Goal: Complete application form: Complete application form

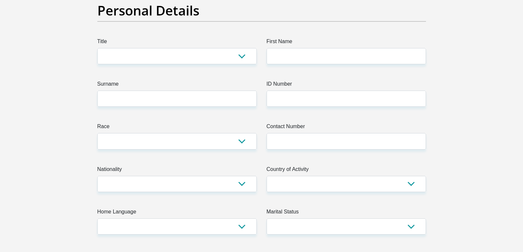
scroll to position [66, 0]
select select "Ms"
click at [97, 48] on select "Mr Ms Mrs Dr [PERSON_NAME]" at bounding box center [176, 56] width 159 height 16
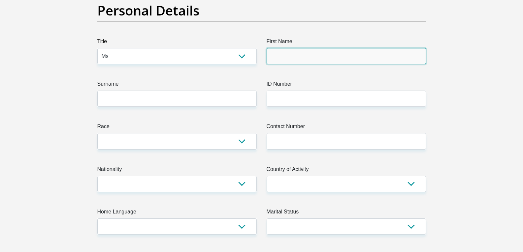
click at [279, 55] on input "First Name" at bounding box center [346, 56] width 159 height 16
type input "Fridah"
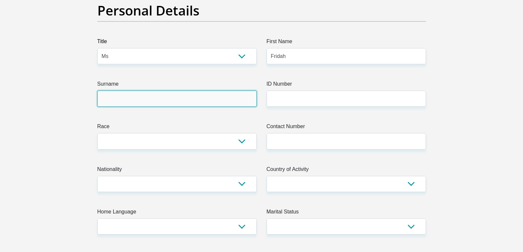
type input "Molelemane"
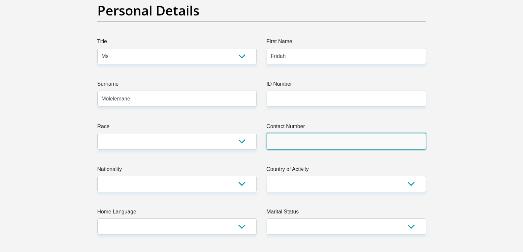
type input "0640009797"
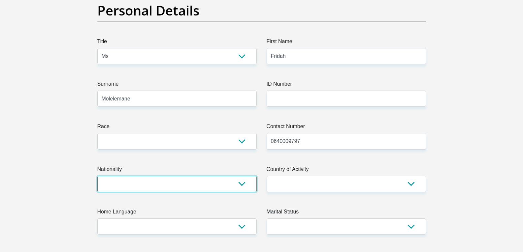
select select "ZAF"
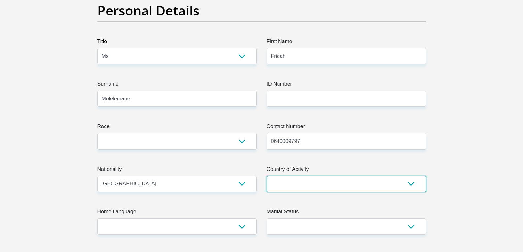
select select "ZAF"
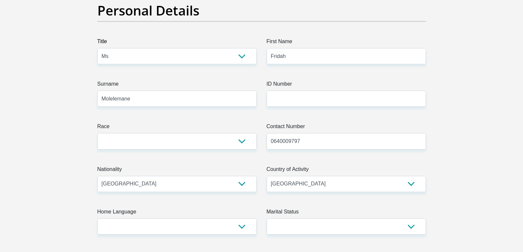
type input "[STREET_ADDRESS]"
type input "GAUTENG"
type input "[GEOGRAPHIC_DATA]"
type input "1619"
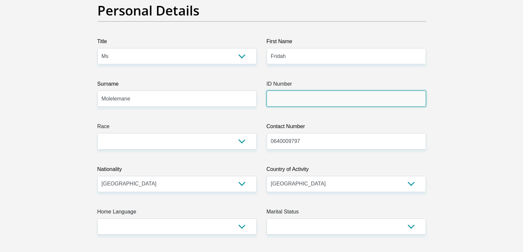
click at [304, 100] on input "ID Number" at bounding box center [346, 99] width 159 height 16
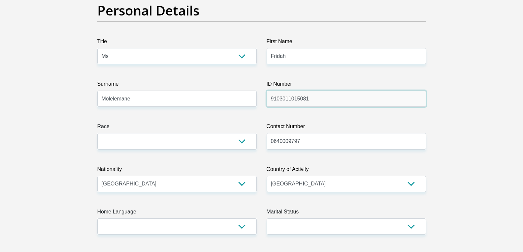
type input "9103011015081"
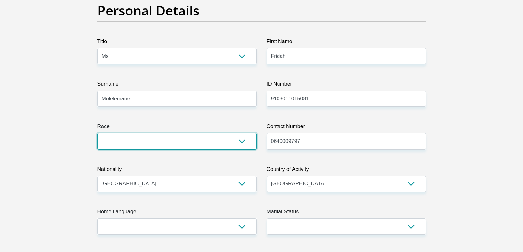
click at [130, 145] on select "Black Coloured Indian White Other" at bounding box center [176, 141] width 159 height 16
select select "1"
click at [97, 133] on select "Black Coloured Indian White Other" at bounding box center [176, 141] width 159 height 16
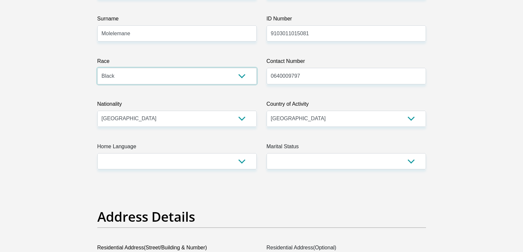
scroll to position [132, 0]
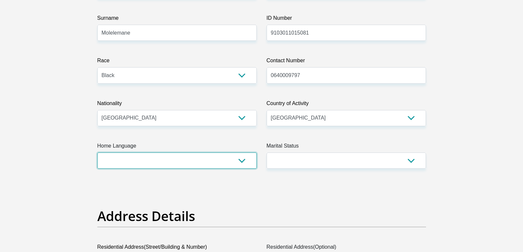
click at [239, 163] on select "Afrikaans English Sepedi South Ndebele Southern Sotho Swati Tsonga Tswana Venda…" at bounding box center [176, 161] width 159 height 16
select select "nso"
click at [97, 153] on select "Afrikaans English Sepedi South Ndebele Southern Sotho Swati Tsonga Tswana Venda…" at bounding box center [176, 161] width 159 height 16
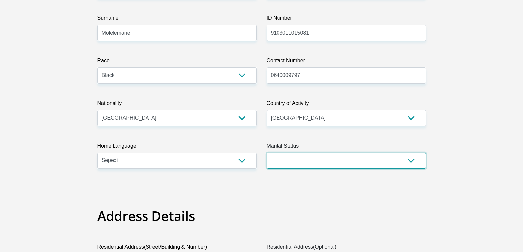
click at [320, 159] on select "Married ANC Single Divorced Widowed Married COP or Customary Law" at bounding box center [346, 161] width 159 height 16
click at [267, 153] on select "Married ANC Single Divorced Widowed Married COP or Customary Law" at bounding box center [346, 161] width 159 height 16
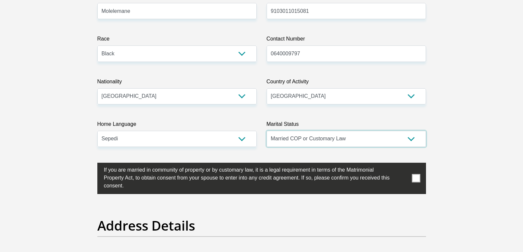
scroll to position [165, 0]
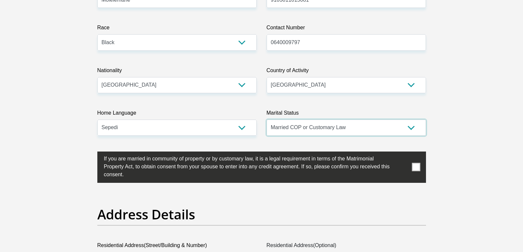
click at [356, 128] on select "Married ANC Single Divorced Widowed Married COP or Customary Law" at bounding box center [346, 128] width 159 height 16
select select "2"
click at [267, 120] on select "Married ANC Single Divorced Widowed Married COP or Customary Law" at bounding box center [346, 128] width 159 height 16
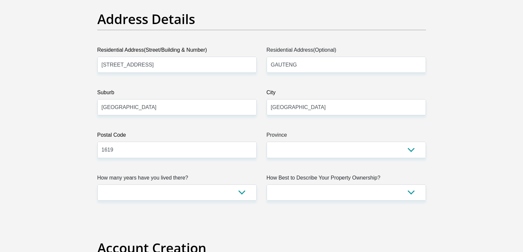
scroll to position [330, 0]
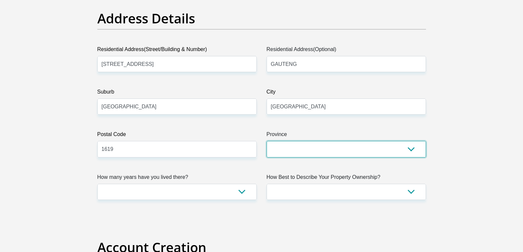
click at [291, 148] on select "Eastern Cape Free State [GEOGRAPHIC_DATA] [GEOGRAPHIC_DATA][DATE] [GEOGRAPHIC_D…" at bounding box center [346, 149] width 159 height 16
select select "Gauteng"
click at [267, 141] on select "Eastern Cape Free State [GEOGRAPHIC_DATA] [GEOGRAPHIC_DATA][DATE] [GEOGRAPHIC_D…" at bounding box center [346, 149] width 159 height 16
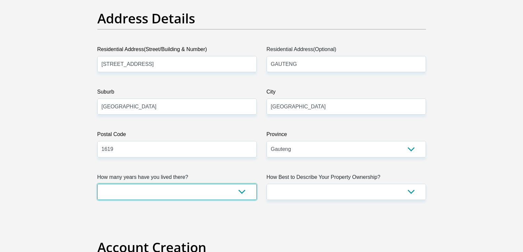
click at [237, 191] on select "less than 1 year 1-3 years 3-5 years 5+ years" at bounding box center [176, 192] width 159 height 16
select select "4"
click at [97, 184] on select "less than 1 year 1-3 years 3-5 years 5+ years" at bounding box center [176, 192] width 159 height 16
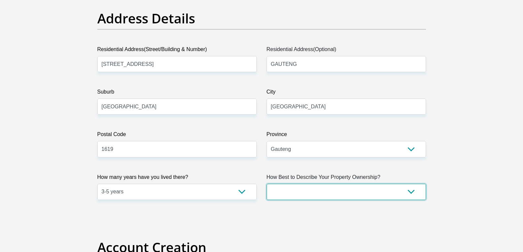
click at [306, 194] on select "Owned Rented Family Owned Company Dwelling" at bounding box center [346, 192] width 159 height 16
select select "Rented"
click at [267, 184] on select "Owned Rented Family Owned Company Dwelling" at bounding box center [346, 192] width 159 height 16
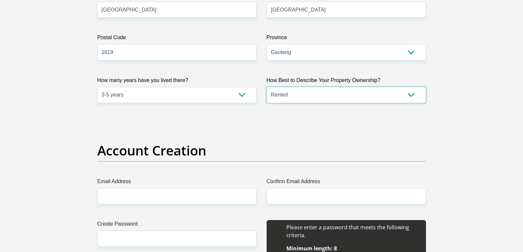
scroll to position [429, 0]
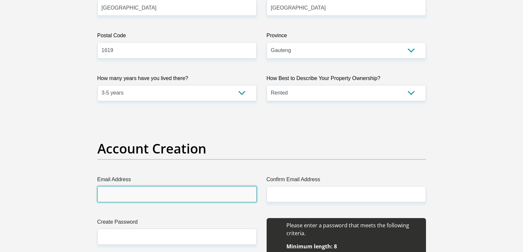
click at [141, 196] on input "Email Address" at bounding box center [176, 194] width 159 height 16
type input "[EMAIL_ADDRESS][DOMAIN_NAME]"
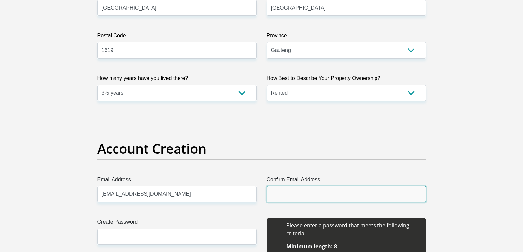
type input "[EMAIL_ADDRESS][DOMAIN_NAME]"
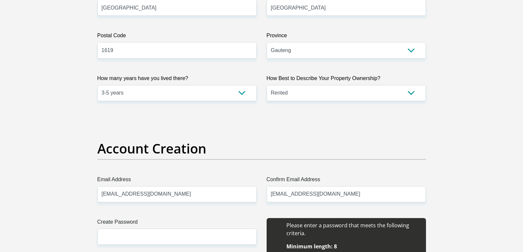
type input "Fridah"
type input "Molelemane"
type input "0640009797"
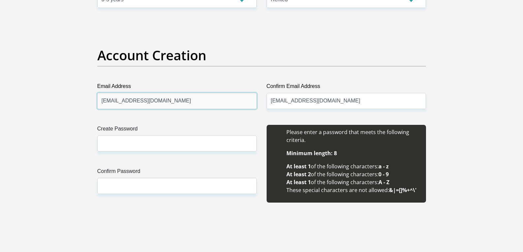
scroll to position [528, 0]
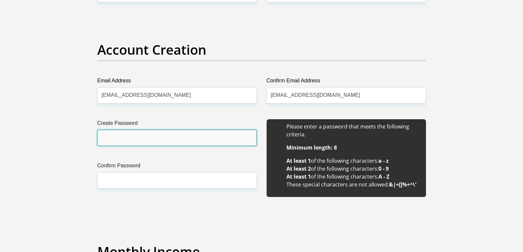
click at [127, 139] on input "Create Password" at bounding box center [176, 138] width 159 height 16
type input "Alexg0m0r@"
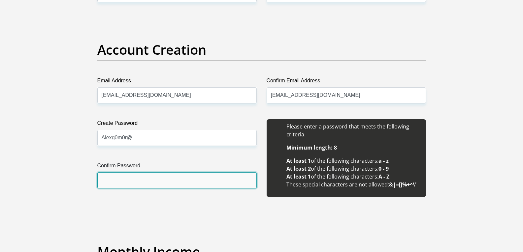
drag, startPoint x: 141, startPoint y: 185, endPoint x: 140, endPoint y: 181, distance: 4.3
click at [141, 185] on input "Confirm Password" at bounding box center [176, 181] width 159 height 16
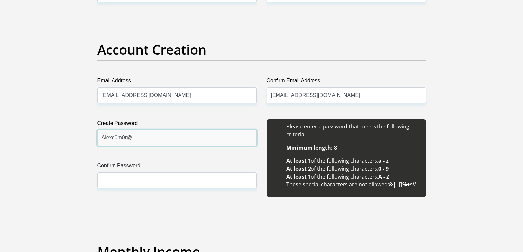
click at [124, 138] on input "Alexg0m0r@" at bounding box center [176, 138] width 159 height 16
drag, startPoint x: 124, startPoint y: 138, endPoint x: 120, endPoint y: 137, distance: 3.6
click at [120, 137] on input "Alexg0m0r@" at bounding box center [176, 138] width 159 height 16
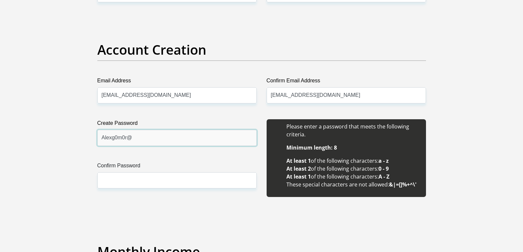
click at [120, 137] on input "Alexg0m0r@" at bounding box center [176, 138] width 159 height 16
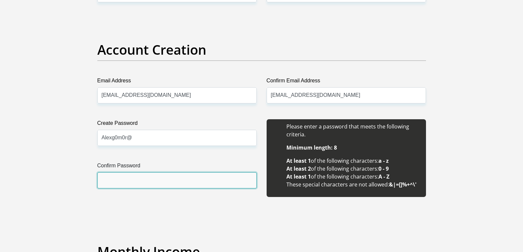
paste input "Alexg0m0r@"
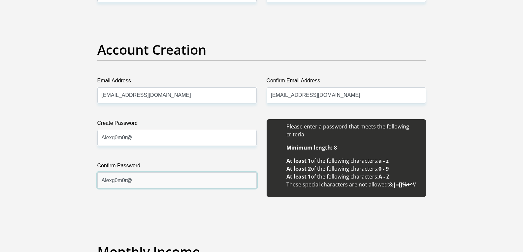
type input "Alexg0m0r@"
click at [139, 197] on div "Create Password Alexg0m0r@ Please input valid password Confirm Password Alexg0m…" at bounding box center [176, 161] width 169 height 85
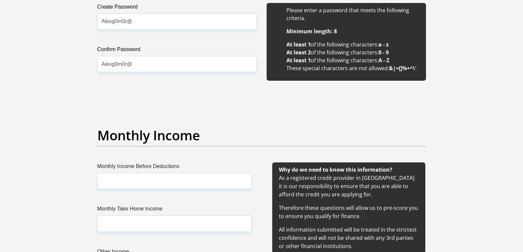
scroll to position [660, 0]
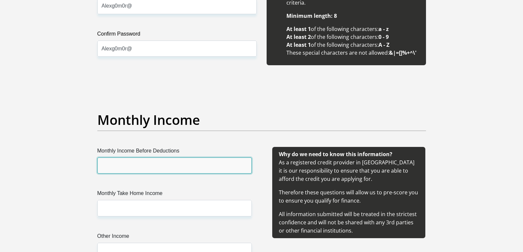
click at [128, 166] on input "Monthly Income Before Deductions" at bounding box center [174, 166] width 154 height 16
click at [105, 165] on input "9000" at bounding box center [174, 166] width 154 height 16
type input "12000"
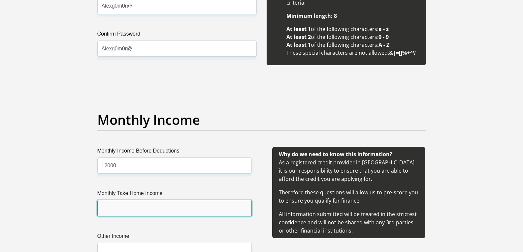
click at [115, 211] on input "Monthly Take Home Income" at bounding box center [174, 208] width 154 height 16
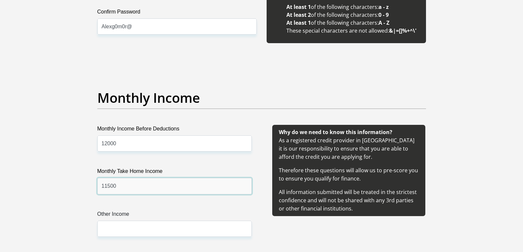
scroll to position [759, 0]
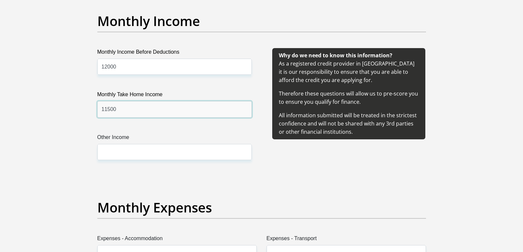
type input "11500"
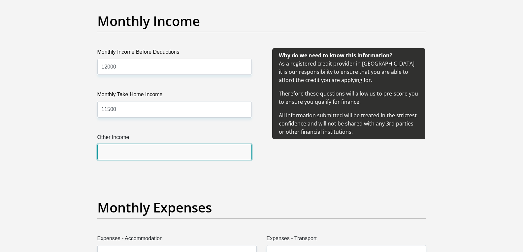
click at [127, 153] on input "Other Income" at bounding box center [174, 152] width 154 height 16
type input "3000"
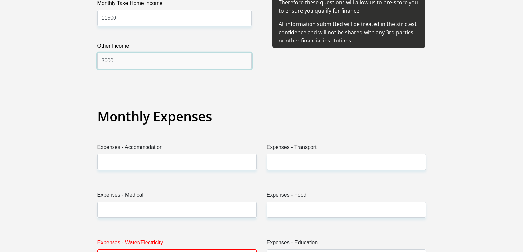
scroll to position [858, 0]
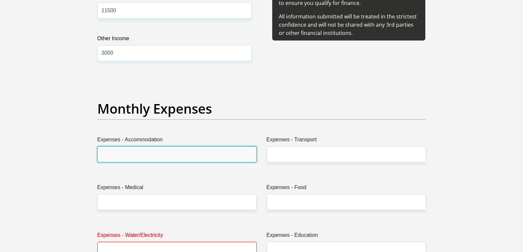
click at [149, 155] on input "Expenses - Accommodation" at bounding box center [176, 155] width 159 height 16
type input "3000"
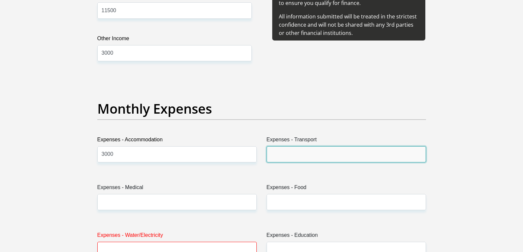
click at [280, 157] on input "Expenses - Transport" at bounding box center [346, 155] width 159 height 16
type input "0"
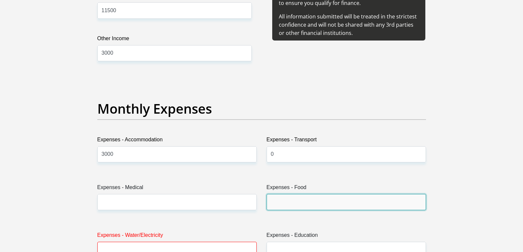
click at [310, 201] on input "Expenses - Food" at bounding box center [346, 202] width 159 height 16
type input "1500"
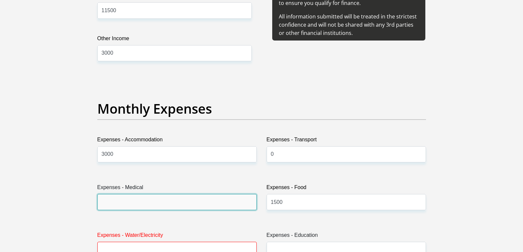
click at [126, 202] on input "Expenses - Medical" at bounding box center [176, 202] width 159 height 16
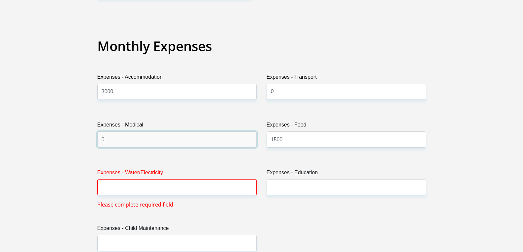
scroll to position [924, 0]
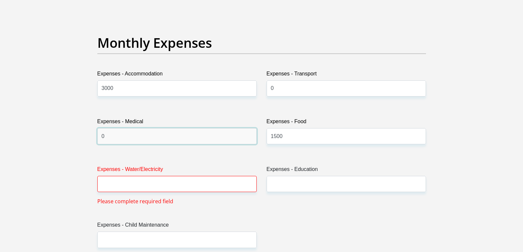
type input "0"
click at [164, 186] on input "Expenses - Water/Electricity" at bounding box center [176, 184] width 159 height 16
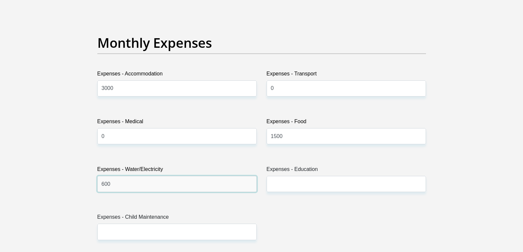
type input "600"
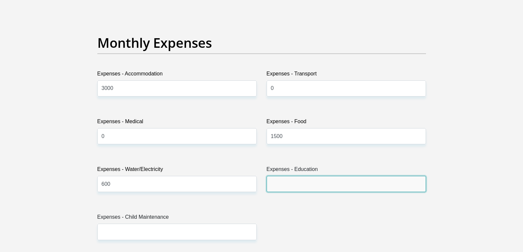
click at [296, 187] on input "Expenses - Education" at bounding box center [346, 184] width 159 height 16
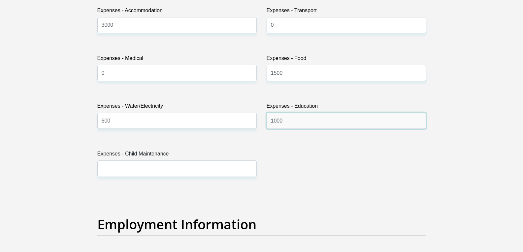
scroll to position [990, 0]
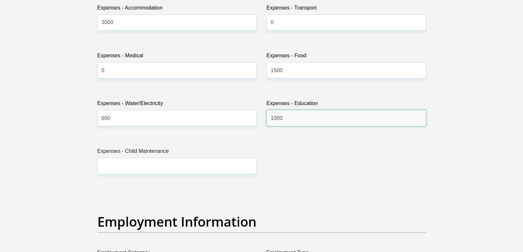
type input "1000"
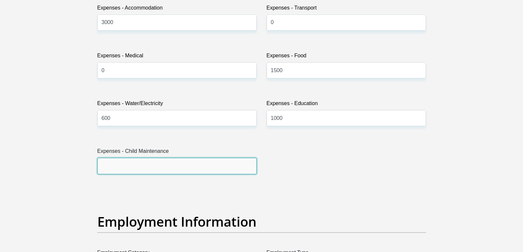
click at [137, 166] on input "Expenses - Child Maintenance" at bounding box center [176, 166] width 159 height 16
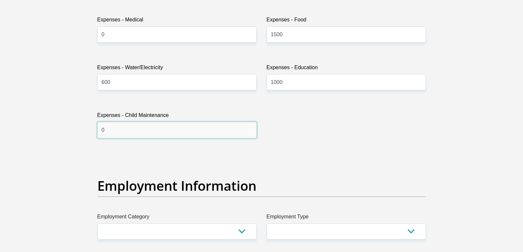
scroll to position [1089, 0]
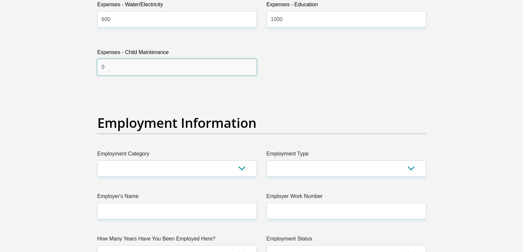
type input "0"
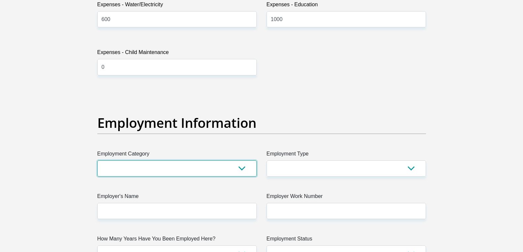
click at [146, 166] on select "AGRICULTURE ALCOHOL & TOBACCO CONSTRUCTION MATERIALS METALLURGY EQUIPMENT FOR R…" at bounding box center [176, 169] width 159 height 16
select select "14"
click at [97, 161] on select "AGRICULTURE ALCOHOL & TOBACCO CONSTRUCTION MATERIALS METALLURGY EQUIPMENT FOR R…" at bounding box center [176, 169] width 159 height 16
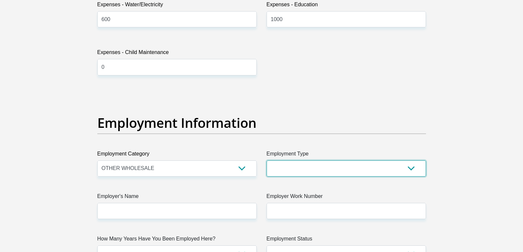
click at [306, 167] on select "College/Lecturer Craft Seller Creative Driver Executive Farmer Forces - Non Com…" at bounding box center [346, 169] width 159 height 16
select select "Office Staff/Clerk"
click at [267, 161] on select "College/Lecturer Craft Seller Creative Driver Executive Farmer Forces - Non Com…" at bounding box center [346, 169] width 159 height 16
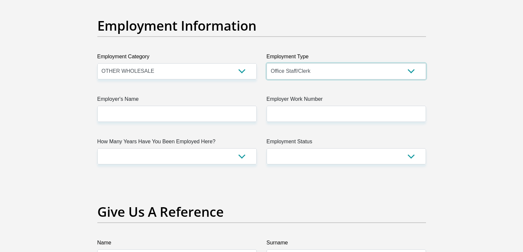
scroll to position [1188, 0]
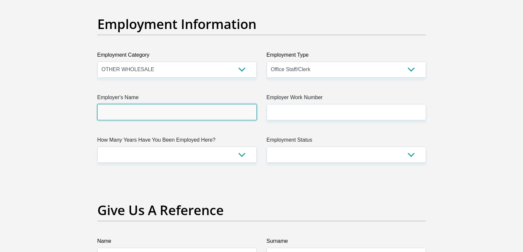
click at [128, 111] on input "Employer's Name" at bounding box center [176, 112] width 159 height 16
type input "Coolideas"
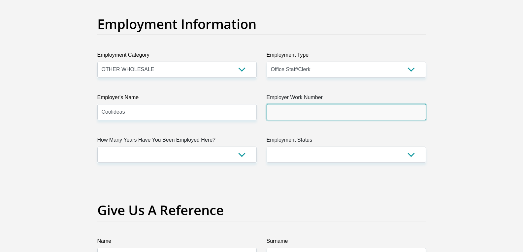
click at [306, 113] on input "Employer Work Number" at bounding box center [346, 112] width 159 height 16
type input "0116127200"
click at [290, 114] on input "0116127200" at bounding box center [346, 112] width 159 height 16
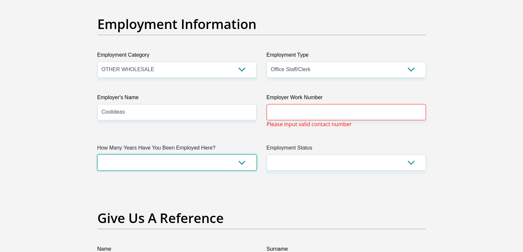
click at [166, 159] on select "less than 1 year 1-3 years 3-5 years 5+ years" at bounding box center [176, 163] width 159 height 16
select select "6"
click at [97, 155] on select "less than 1 year 1-3 years 3-5 years 5+ years" at bounding box center [176, 163] width 159 height 16
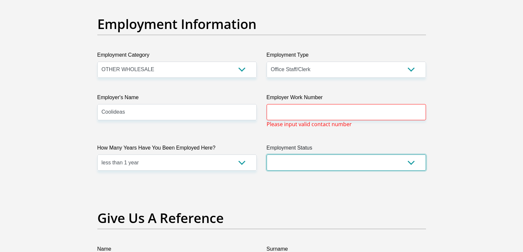
click at [305, 159] on select "Permanent/Full-time Part-time/Casual [DEMOGRAPHIC_DATA] Worker Self-Employed Ho…" at bounding box center [346, 163] width 159 height 16
select select "1"
click at [267, 155] on select "Permanent/Full-time Part-time/Casual [DEMOGRAPHIC_DATA] Worker Self-Employed Ho…" at bounding box center [346, 163] width 159 height 16
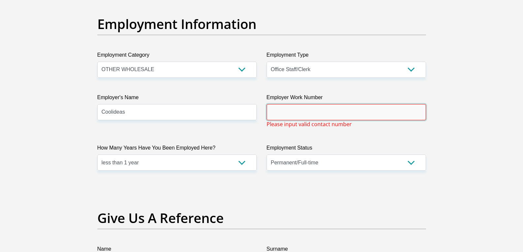
click at [314, 108] on input "Employer Work Number" at bounding box center [346, 112] width 159 height 16
paste input "0105932665"
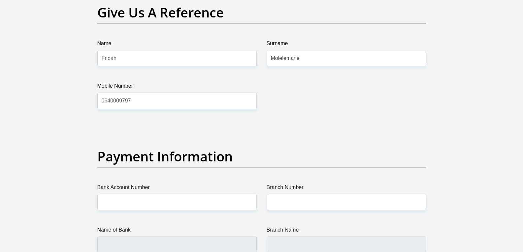
scroll to position [1419, 0]
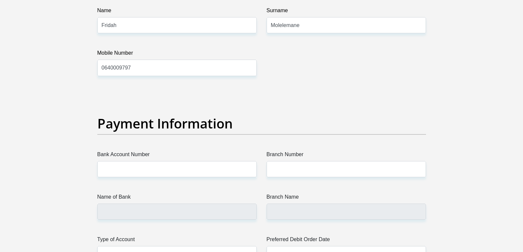
type input "0105932665"
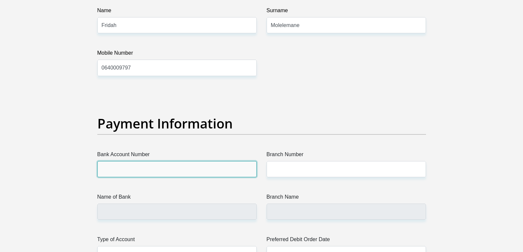
click at [146, 174] on input "Bank Account Number" at bounding box center [176, 169] width 159 height 16
type input "1433635656"
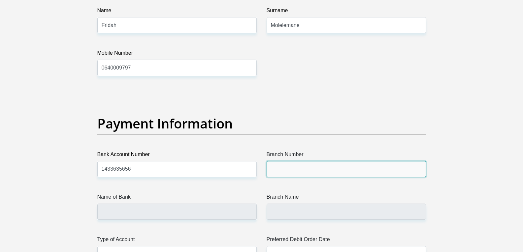
click at [294, 168] on input "Branch Number" at bounding box center [346, 169] width 159 height 16
type input "470010"
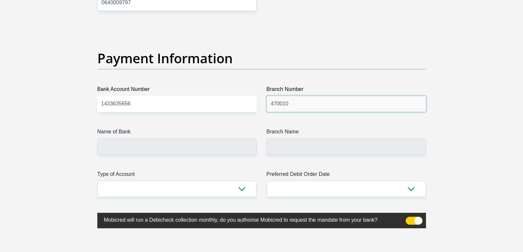
scroll to position [1485, 0]
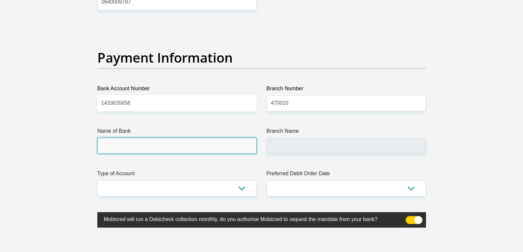
click at [157, 152] on input "Name of Bank" at bounding box center [176, 146] width 159 height 16
type input "CAPITEC BANK LIMITED"
type input "CAPITEC BANK CPC"
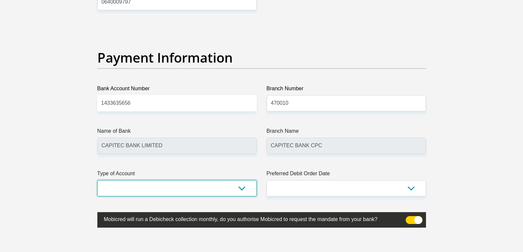
click at [183, 191] on select "Cheque Savings" at bounding box center [176, 189] width 159 height 16
select select "SAV"
click at [97, 181] on select "Cheque Savings" at bounding box center [176, 189] width 159 height 16
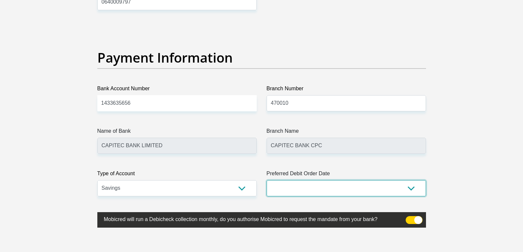
click at [315, 189] on select "1st 2nd 3rd 4th 5th 7th 18th 19th 20th 21st 22nd 23rd 24th 25th 26th 27th 28th …" at bounding box center [346, 189] width 159 height 16
select select "25"
click at [267, 181] on select "1st 2nd 3rd 4th 5th 7th 18th 19th 20th 21st 22nd 23rd 24th 25th 26th 27th 28th …" at bounding box center [346, 189] width 159 height 16
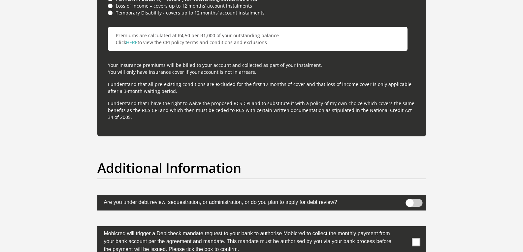
scroll to position [1914, 0]
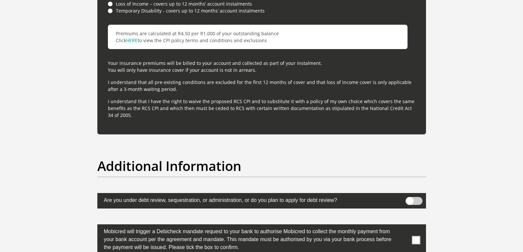
click at [411, 200] on span at bounding box center [414, 201] width 17 height 8
click at [410, 199] on input "checkbox" at bounding box center [410, 199] width 0 height 0
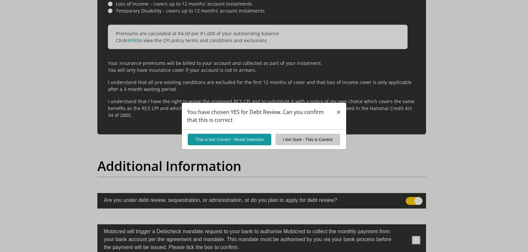
click at [414, 241] on div "You have chosen YES for Debt Review. Can you confirm that this is correct × Thi…" at bounding box center [264, 126] width 528 height 252
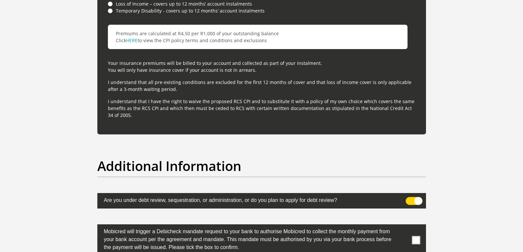
click at [417, 241] on span at bounding box center [416, 240] width 8 height 8
click at [403, 226] on input "checkbox" at bounding box center [403, 226] width 0 height 0
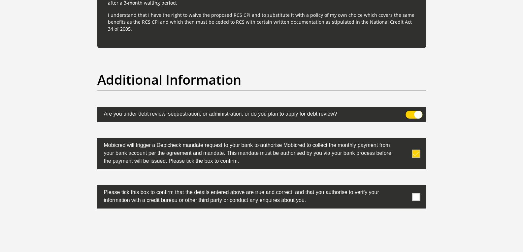
scroll to position [2013, 0]
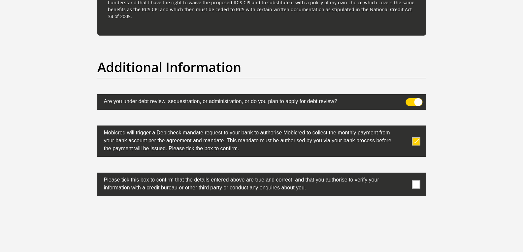
click at [419, 186] on span at bounding box center [416, 185] width 8 height 8
click at [403, 175] on input "checkbox" at bounding box center [403, 175] width 0 height 0
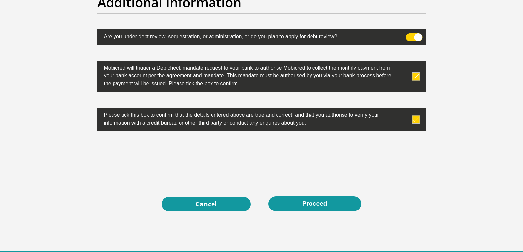
scroll to position [2079, 0]
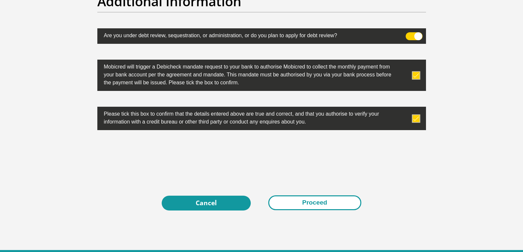
click at [299, 201] on button "Proceed" at bounding box center [314, 203] width 93 height 15
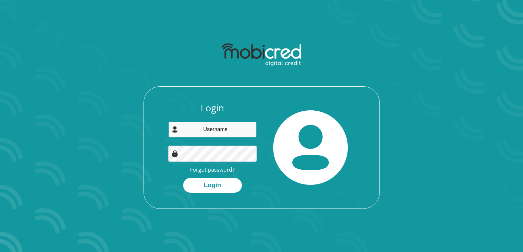
click at [220, 135] on input "email" at bounding box center [212, 130] width 88 height 16
type input "[EMAIL_ADDRESS][DOMAIN_NAME]"
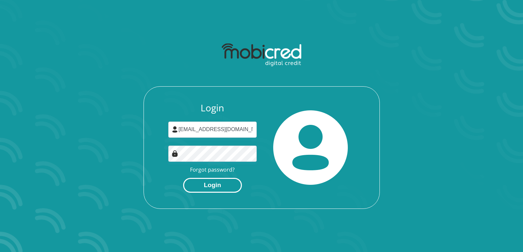
click at [228, 186] on button "Login" at bounding box center [212, 185] width 59 height 15
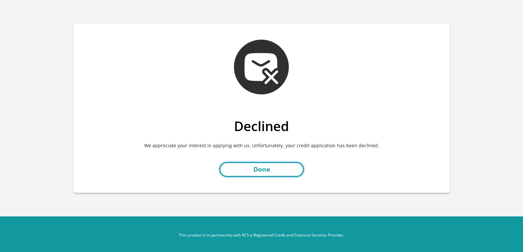
click at [267, 168] on link "Done" at bounding box center [261, 169] width 84 height 15
